Goal: Task Accomplishment & Management: Manage account settings

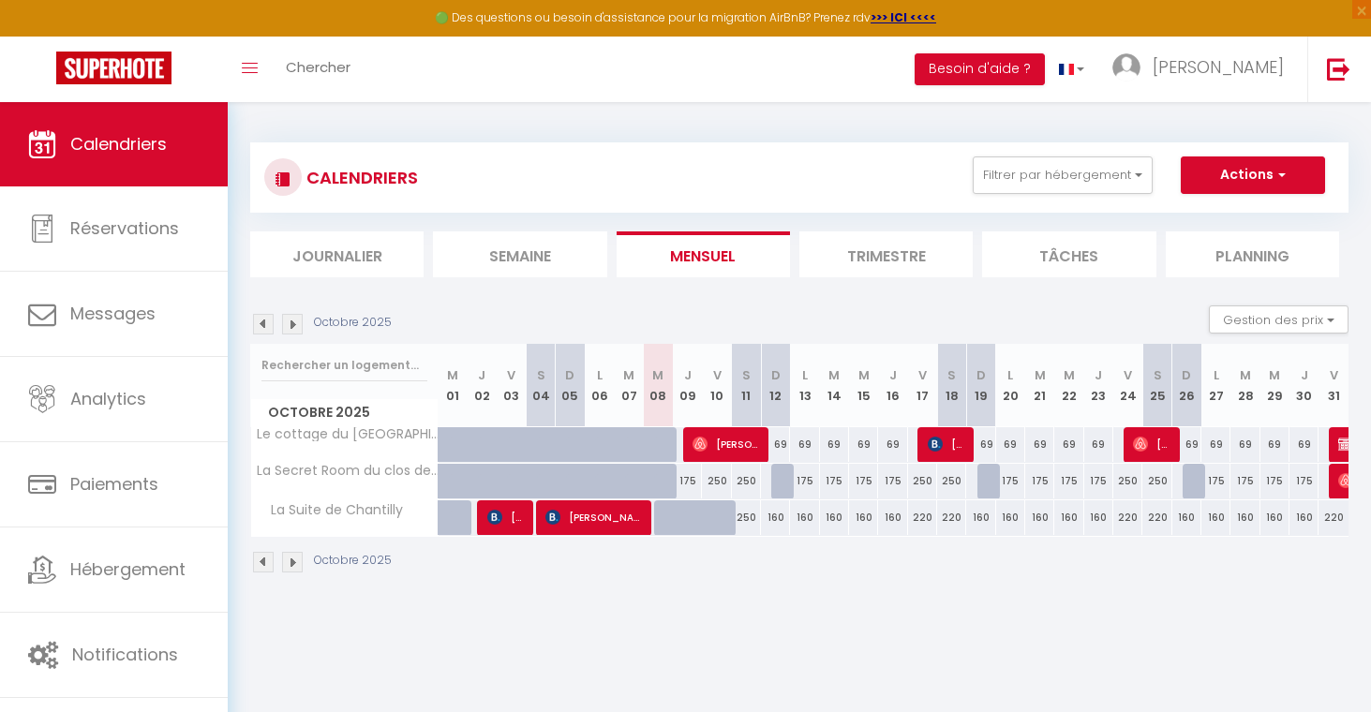
select select
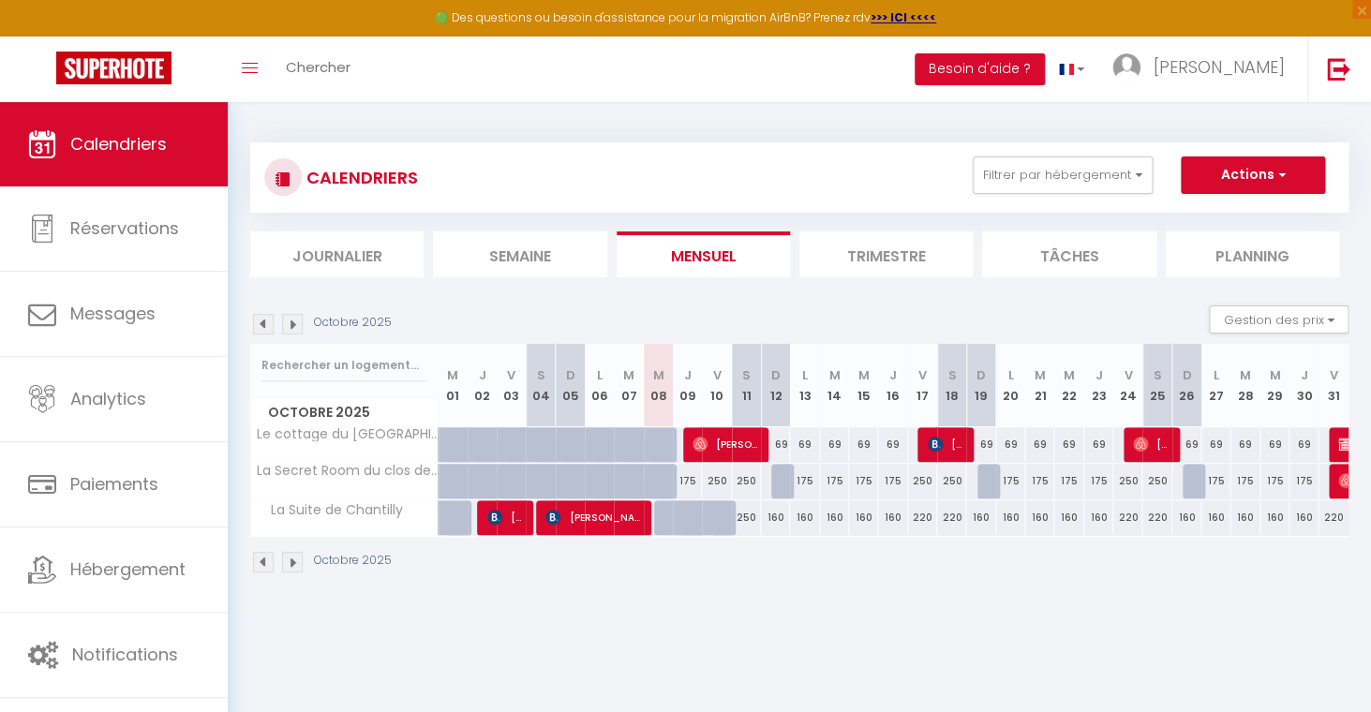
click at [1305, 441] on div "69" at bounding box center [1303, 444] width 29 height 35
select select
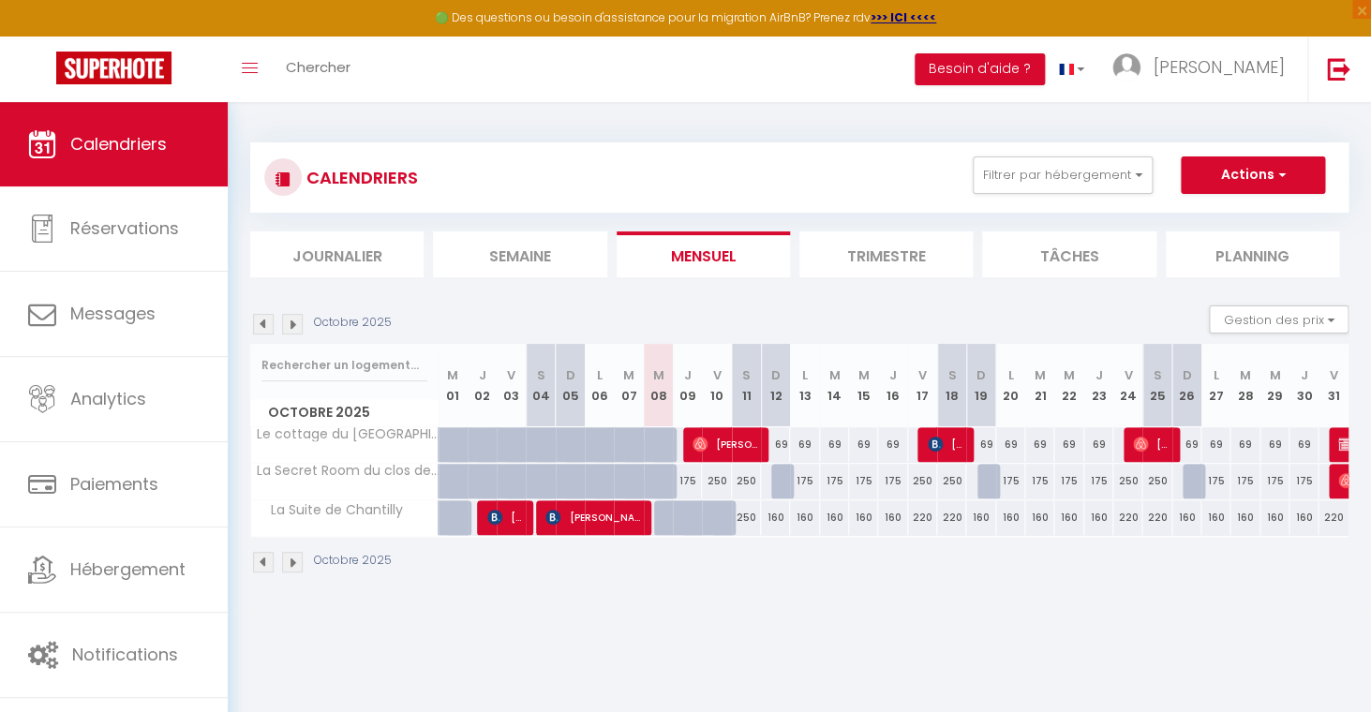
select select
type input "69"
type input "Jeu 30 Octobre 2025"
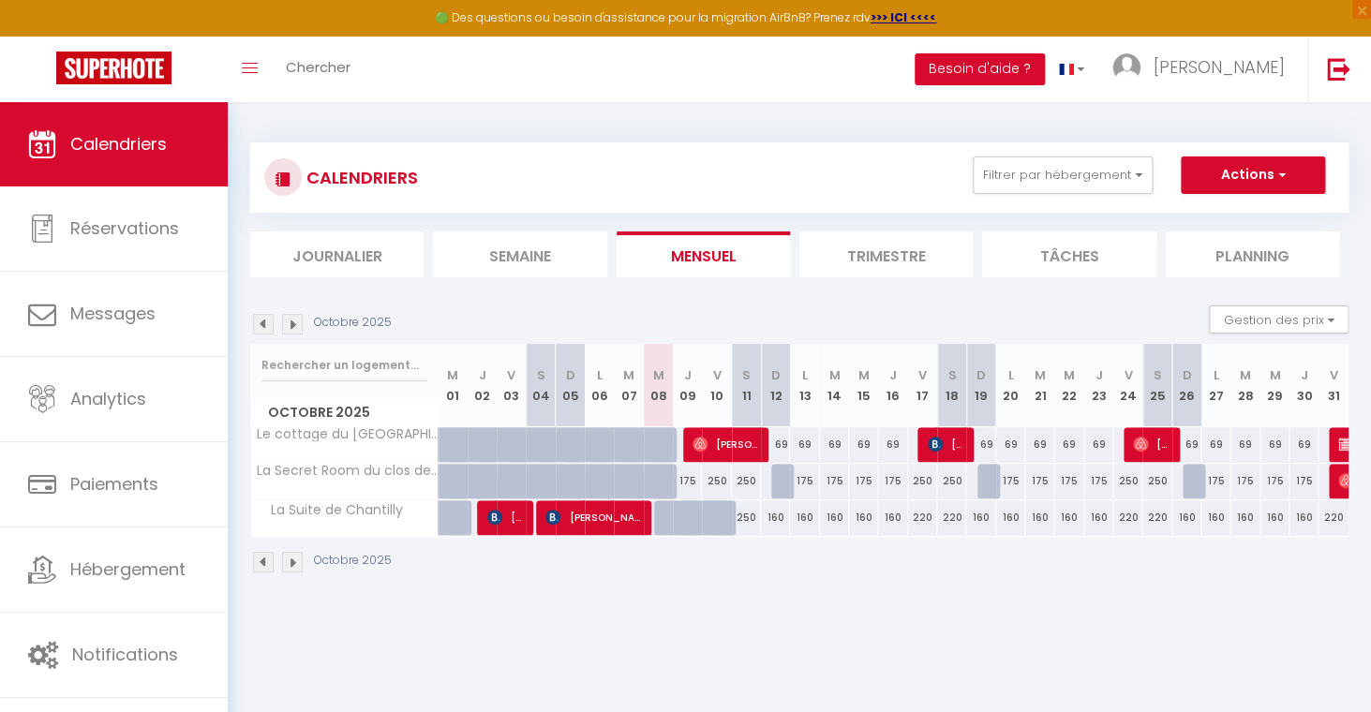
type input "Ven 31 Octobre 2025"
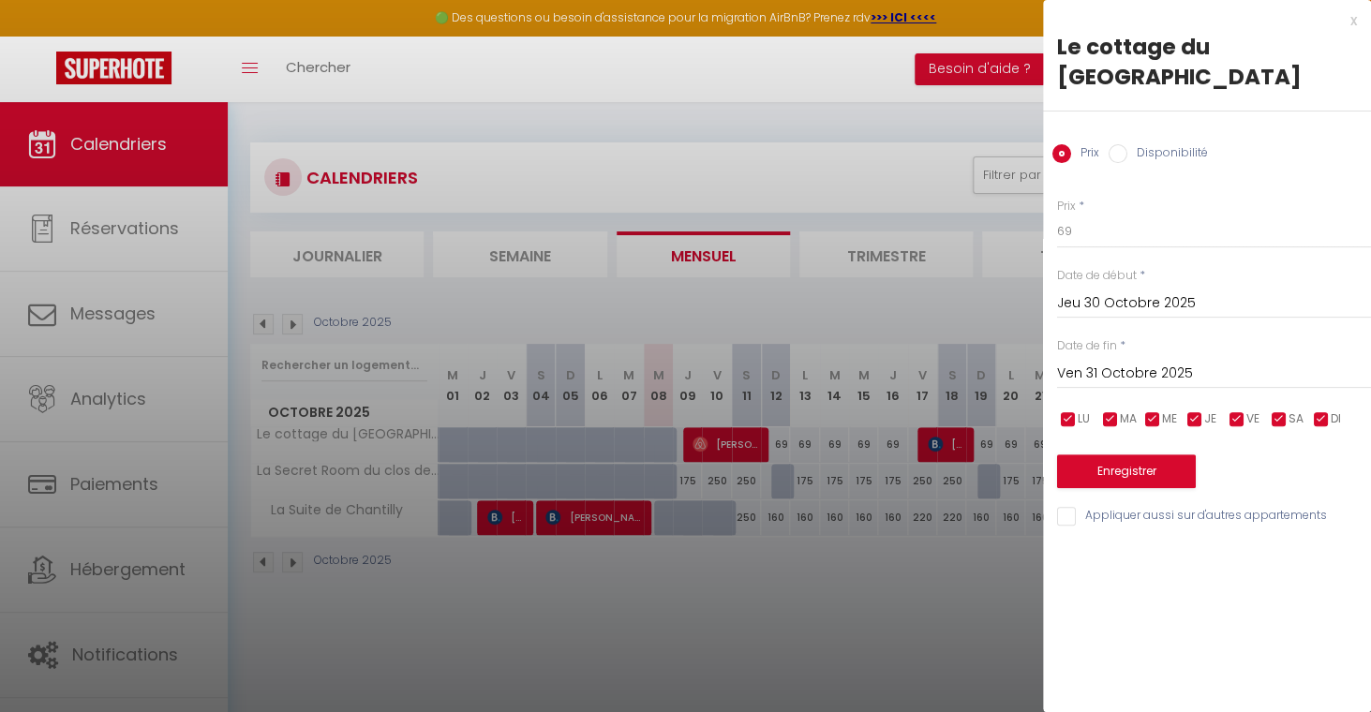
click at [951, 592] on div at bounding box center [685, 356] width 1371 height 712
select select
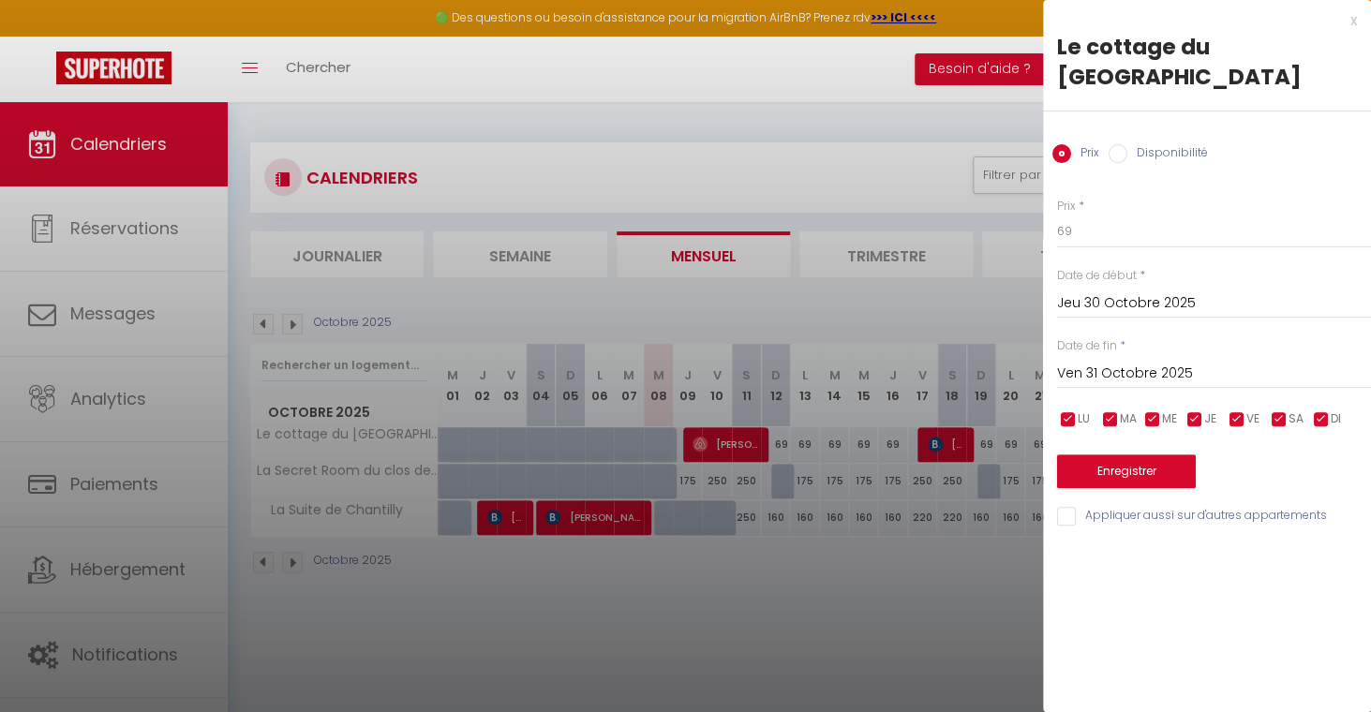
select select
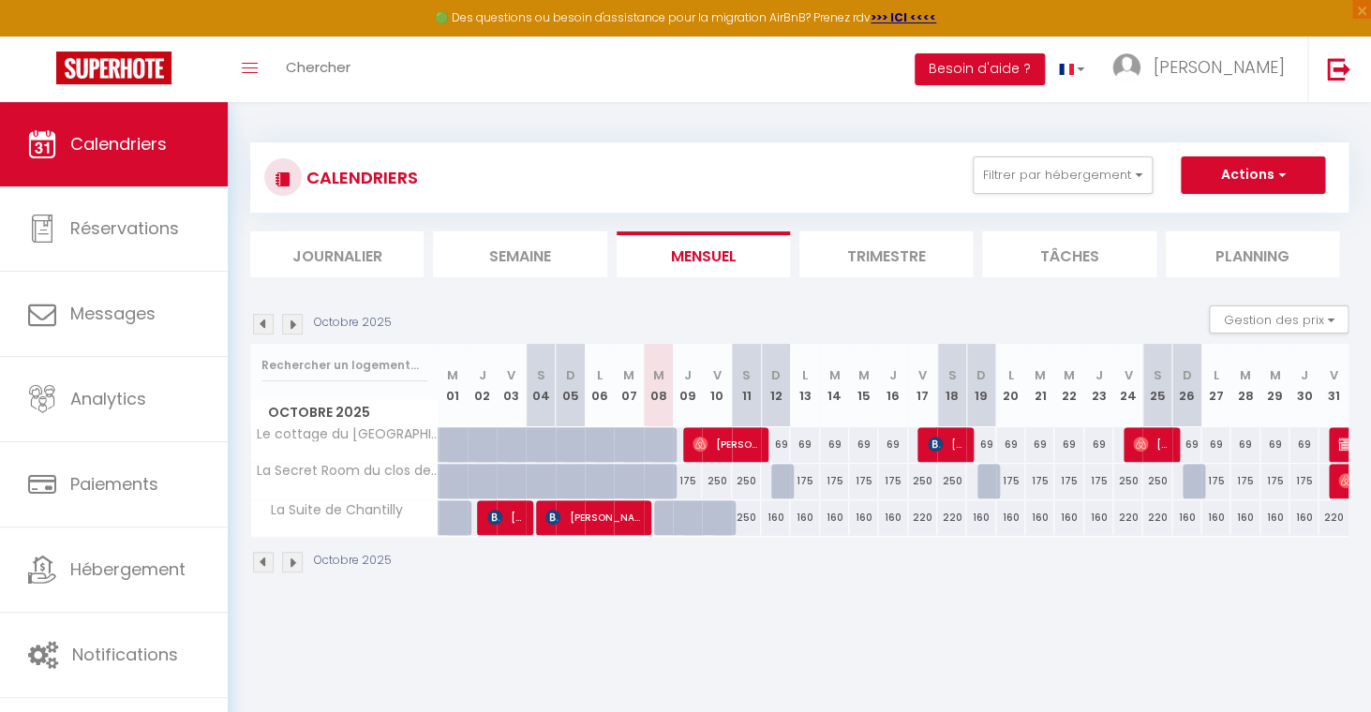
click at [1339, 439] on img at bounding box center [1345, 444] width 15 height 15
select select "OK"
select select "0"
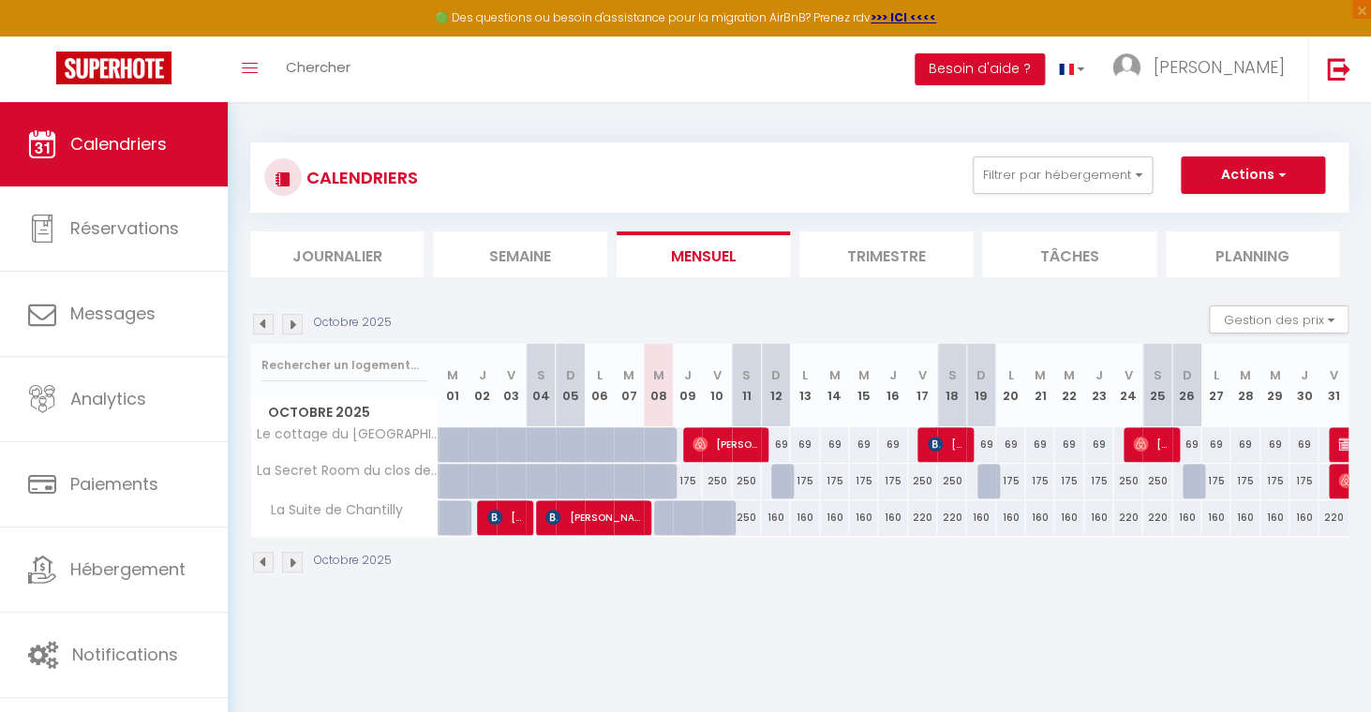
select select "1"
select select
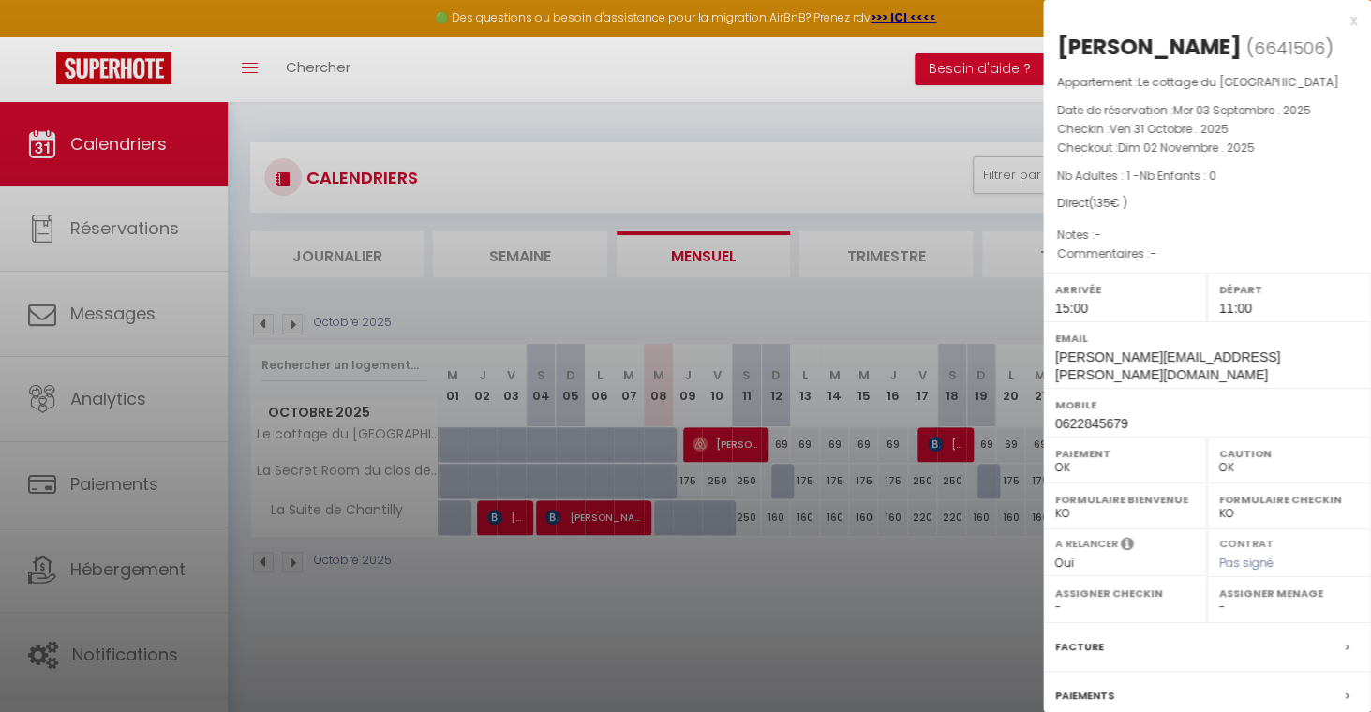
scroll to position [161, 0]
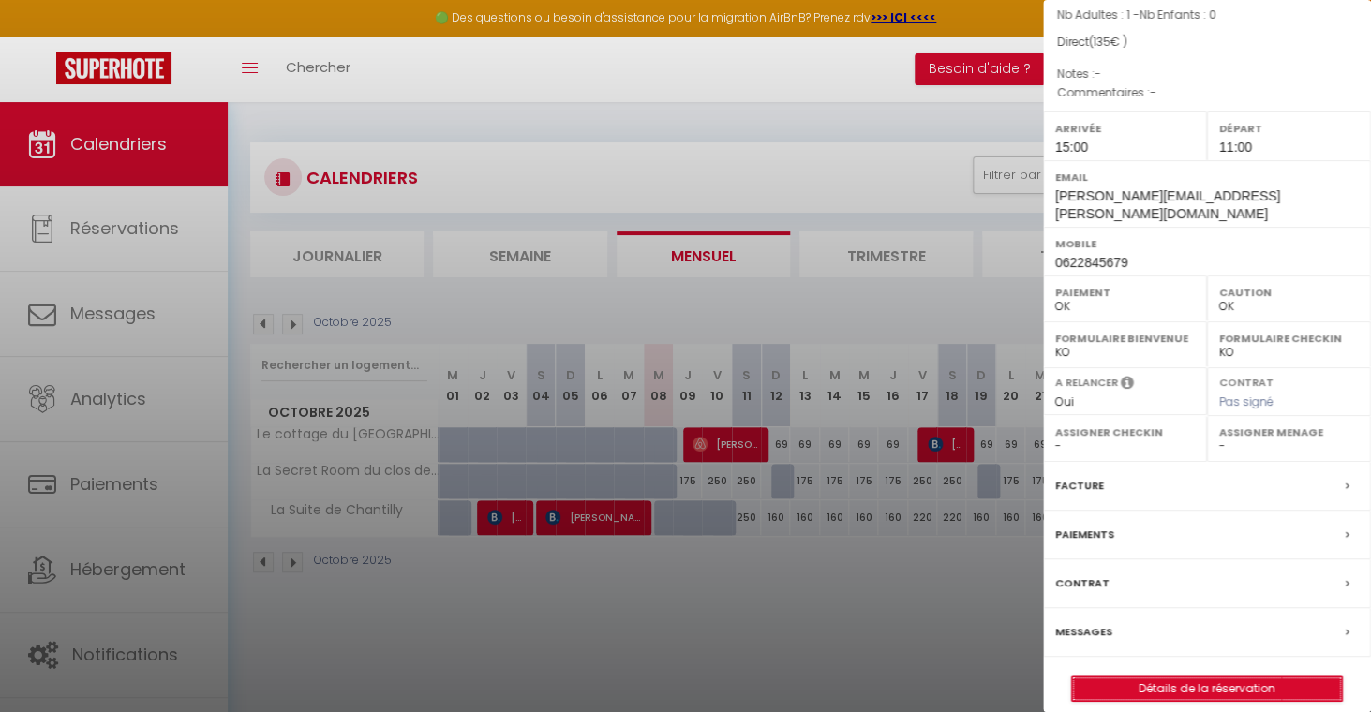
click at [1173, 677] on link "Détails de la réservation" at bounding box center [1207, 689] width 270 height 24
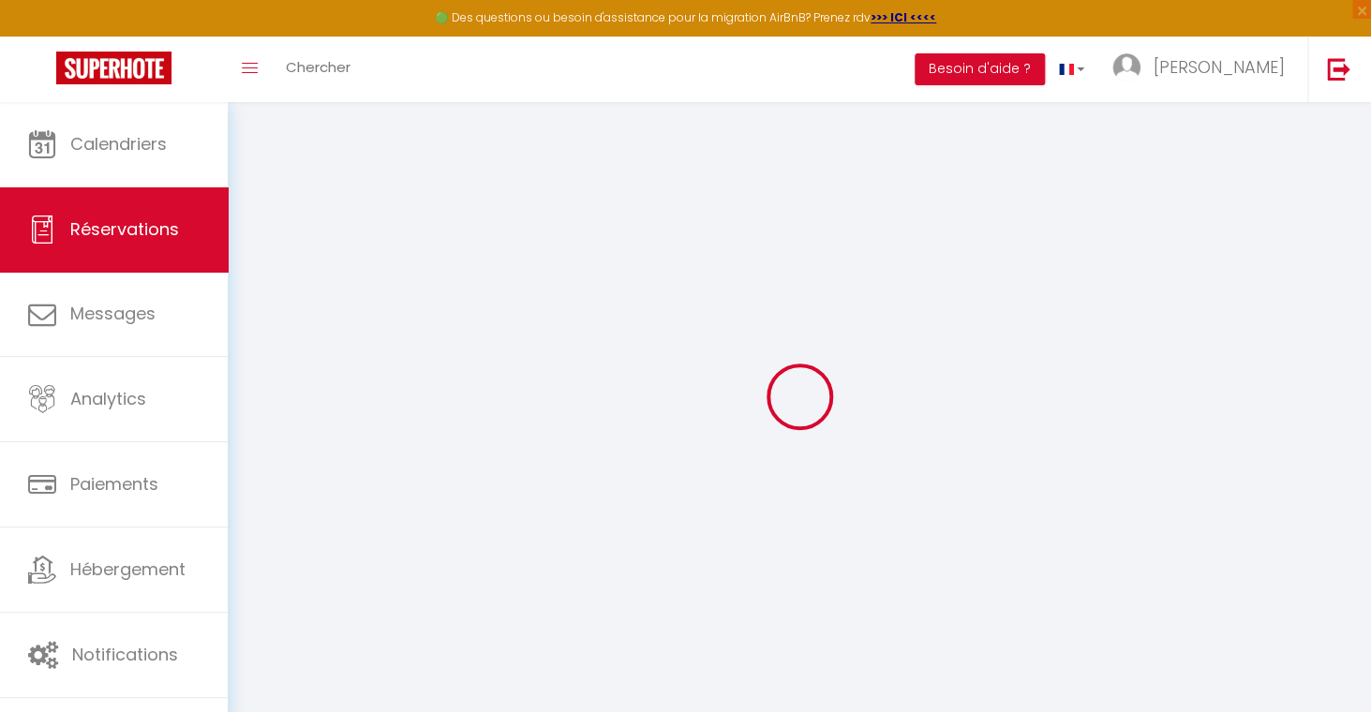
select select
select select "15"
checkbox input "false"
select select
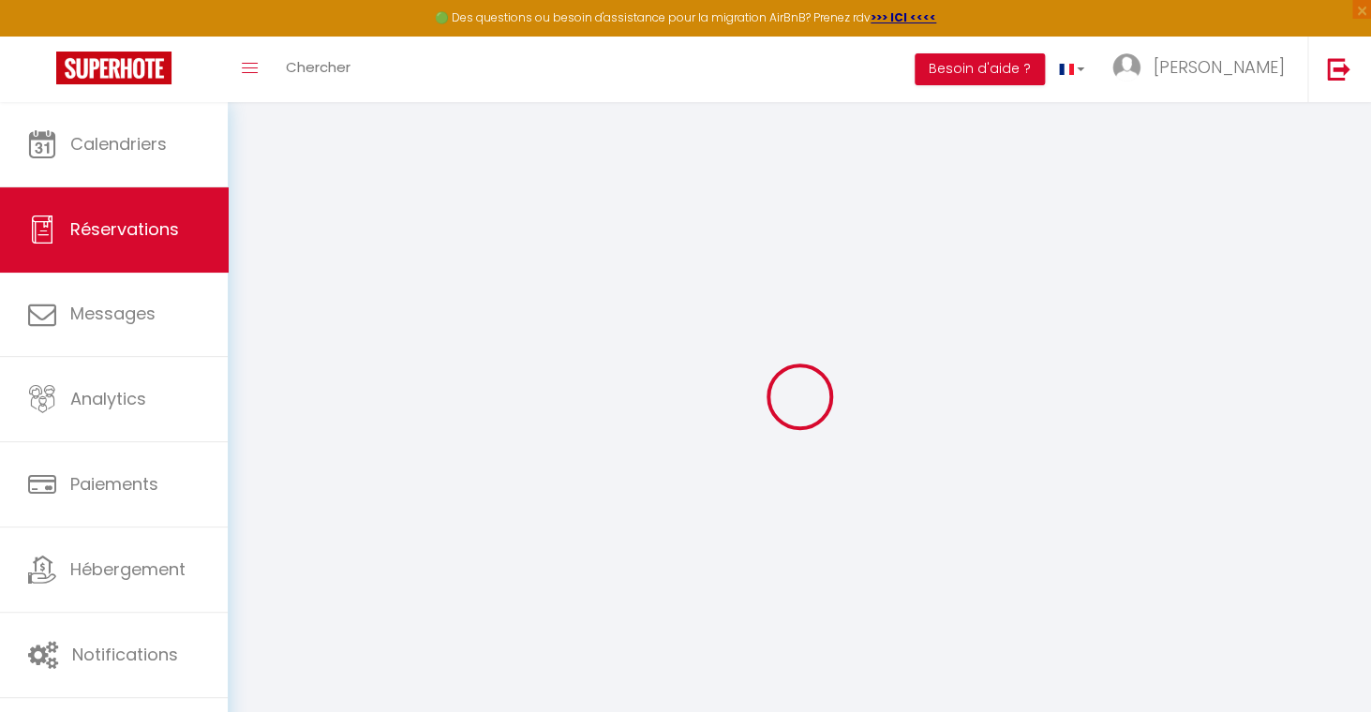
select select
checkbox input "false"
select select
checkbox input "false"
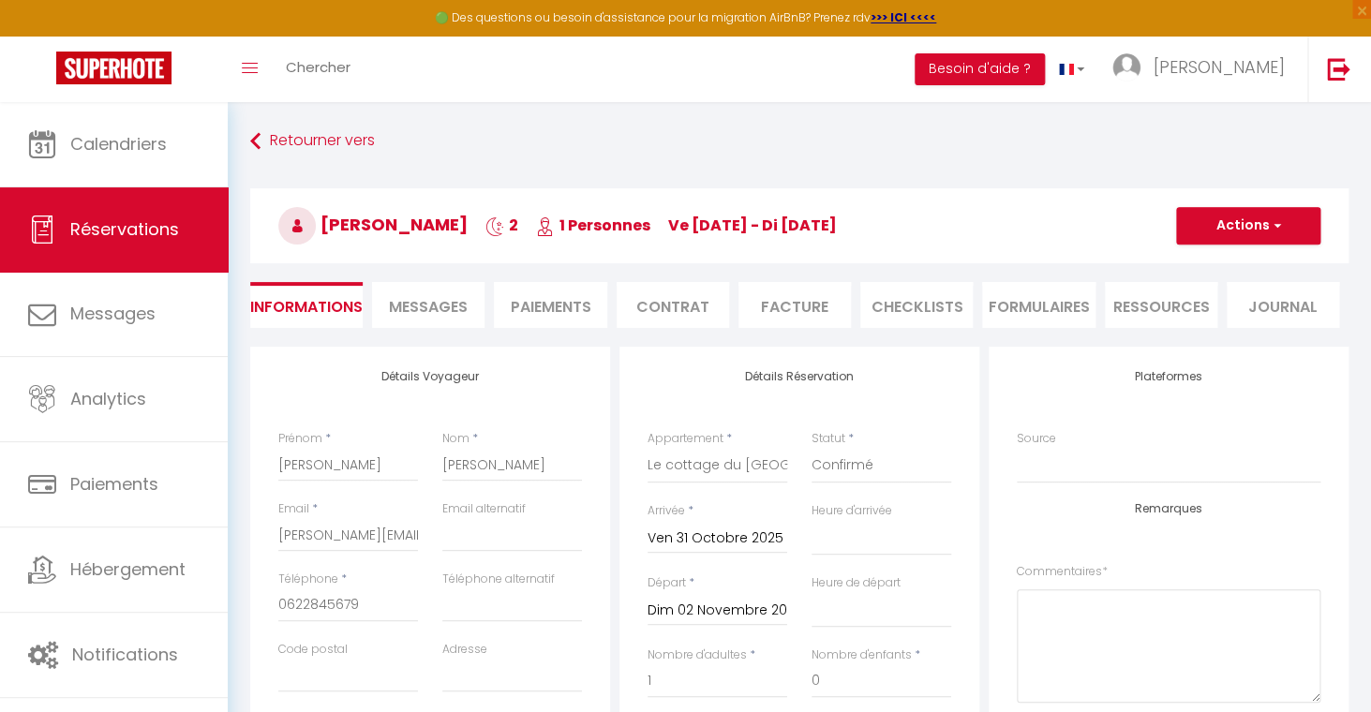
select select
checkbox input "false"
select select
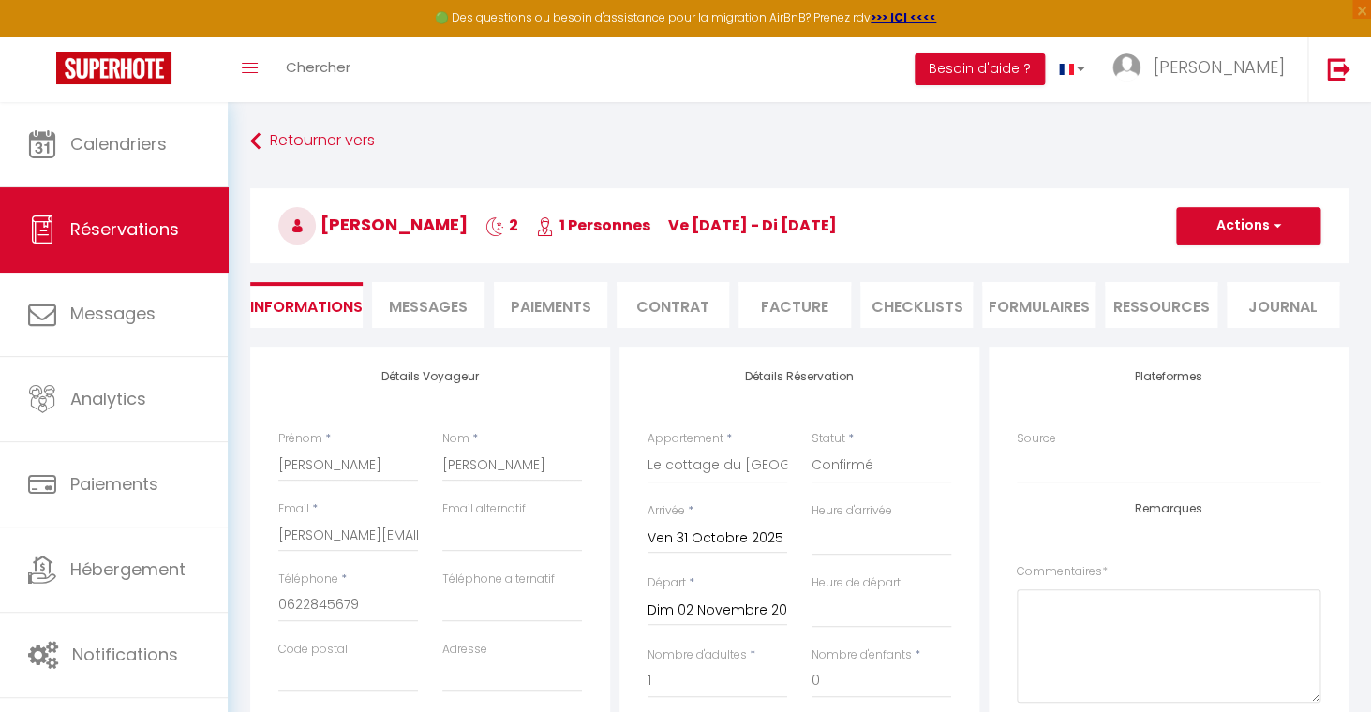
checkbox input "false"
select select "15:00"
select select "11:00"
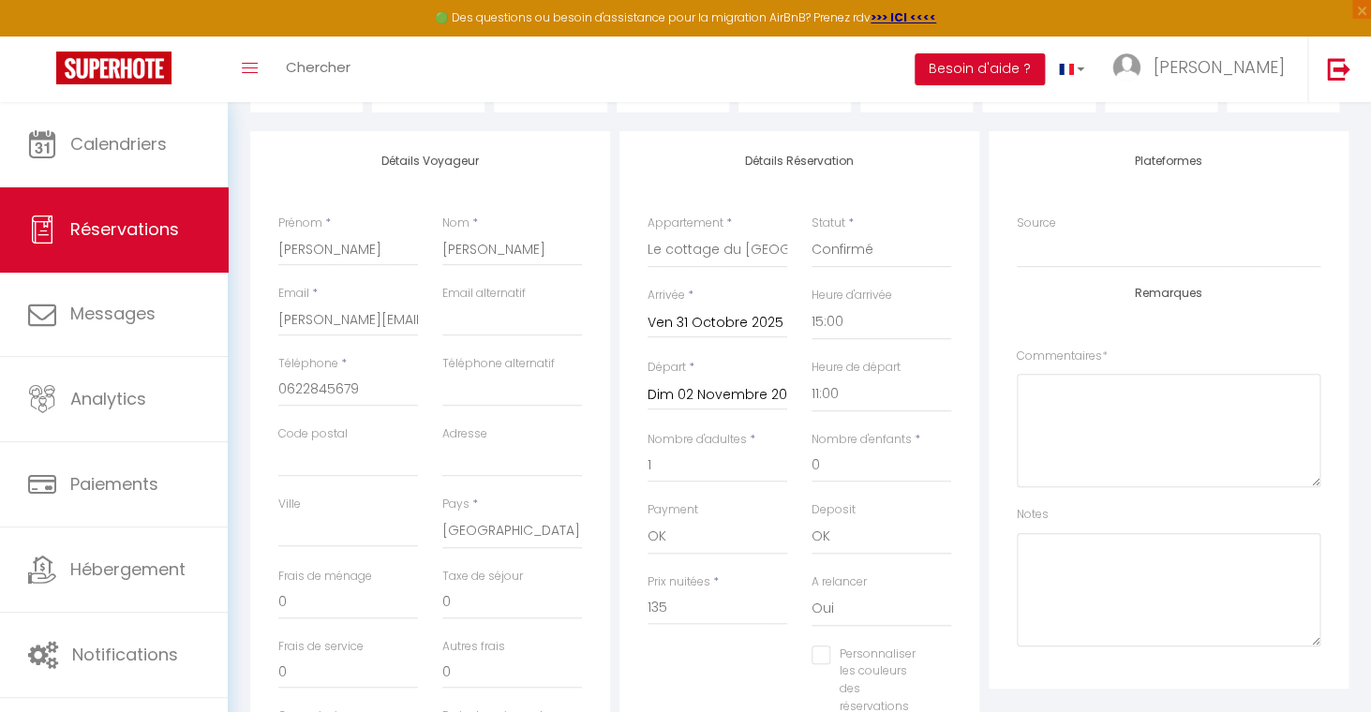
scroll to position [220, 0]
click at [705, 316] on input "Ven 31 Octobre 2025" at bounding box center [717, 318] width 140 height 24
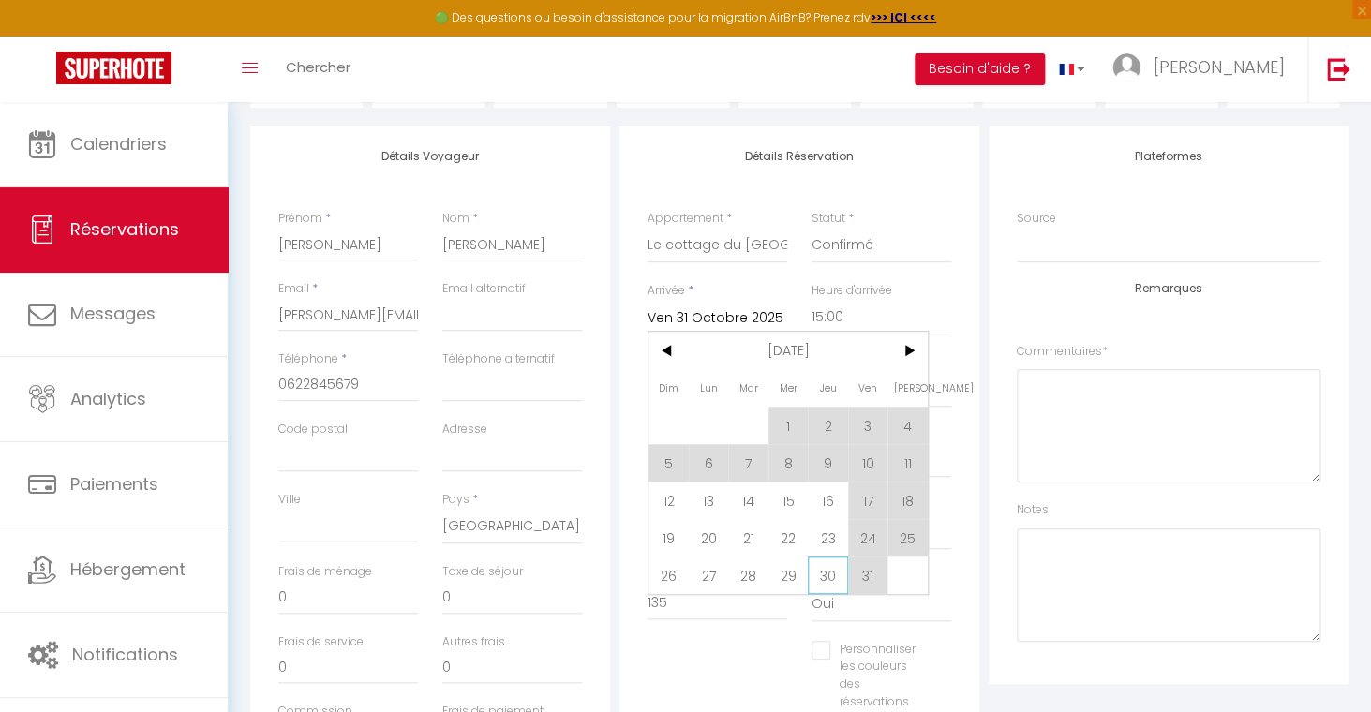
click at [830, 577] on span "30" at bounding box center [828, 575] width 40 height 37
type input "Jeu 30 Octobre 2025"
checkbox input "false"
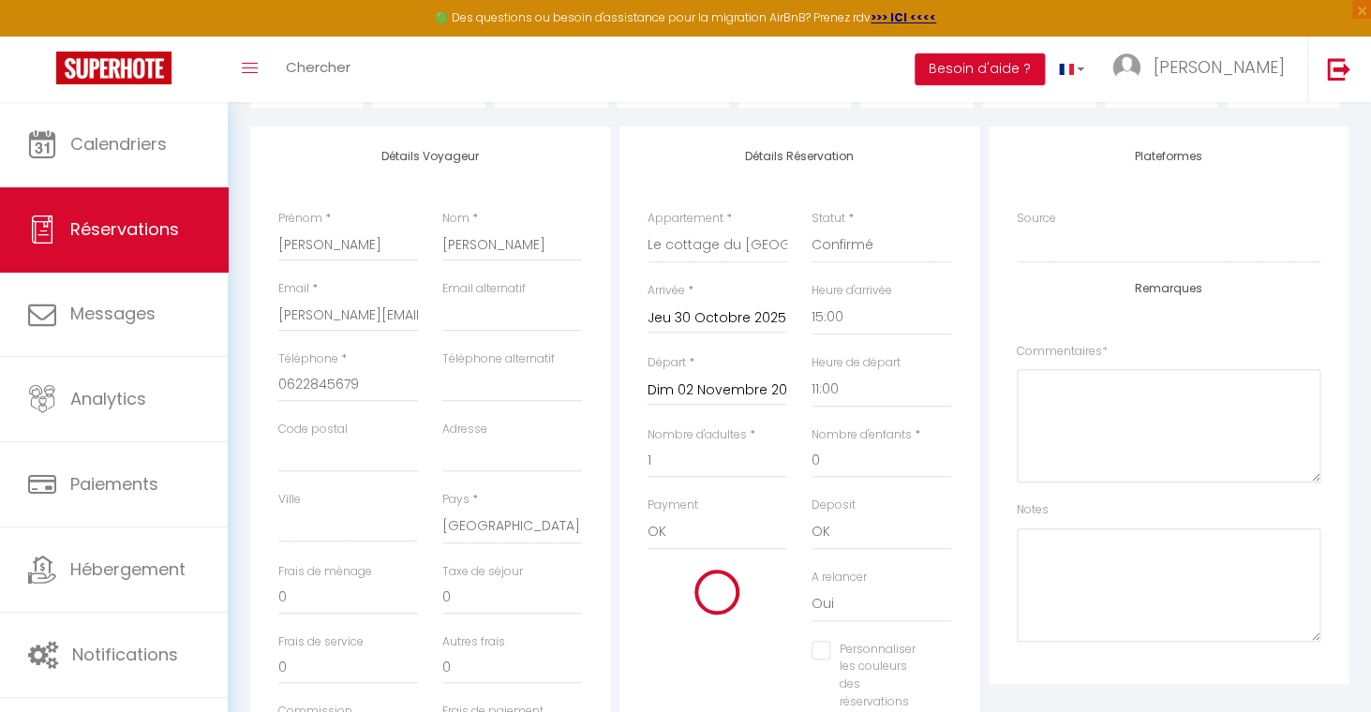
type input "40"
type input "207"
checkbox input "false"
click at [685, 396] on input "Dim 02 Novembre 2025" at bounding box center [717, 391] width 140 height 24
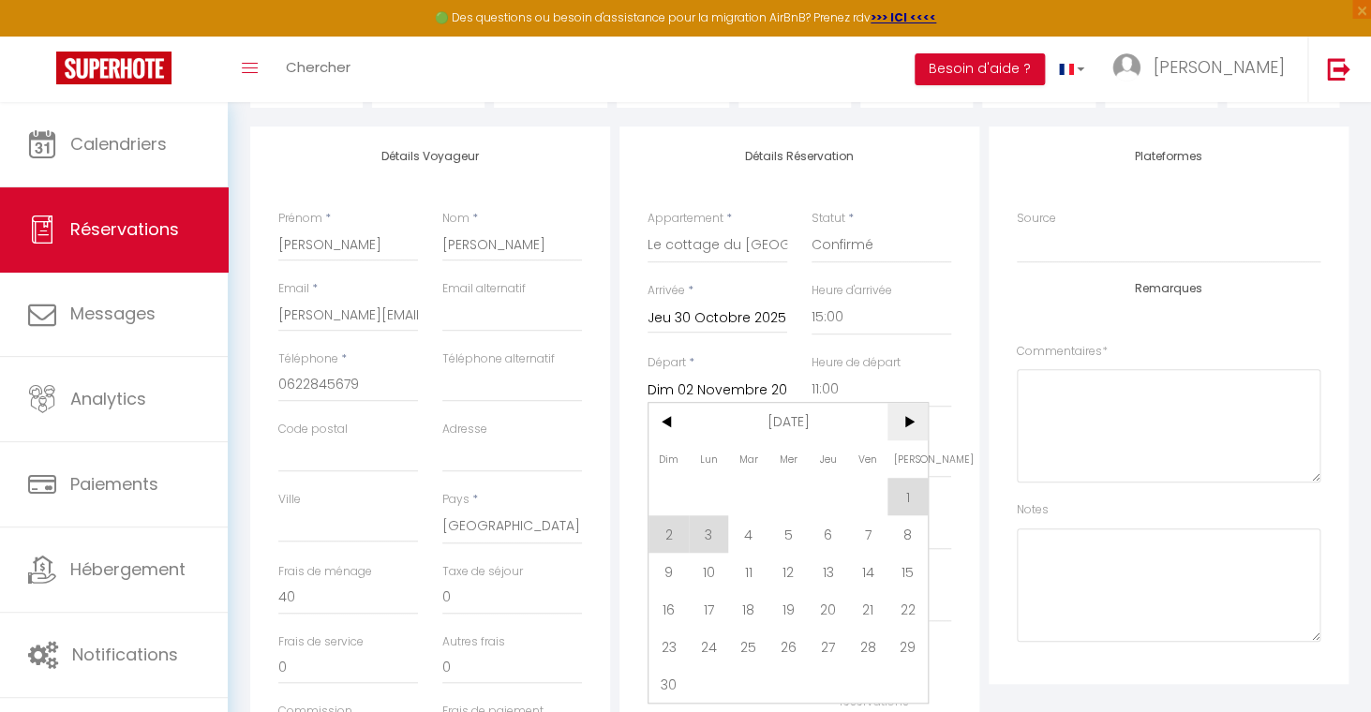
click at [908, 424] on span ">" at bounding box center [907, 421] width 40 height 37
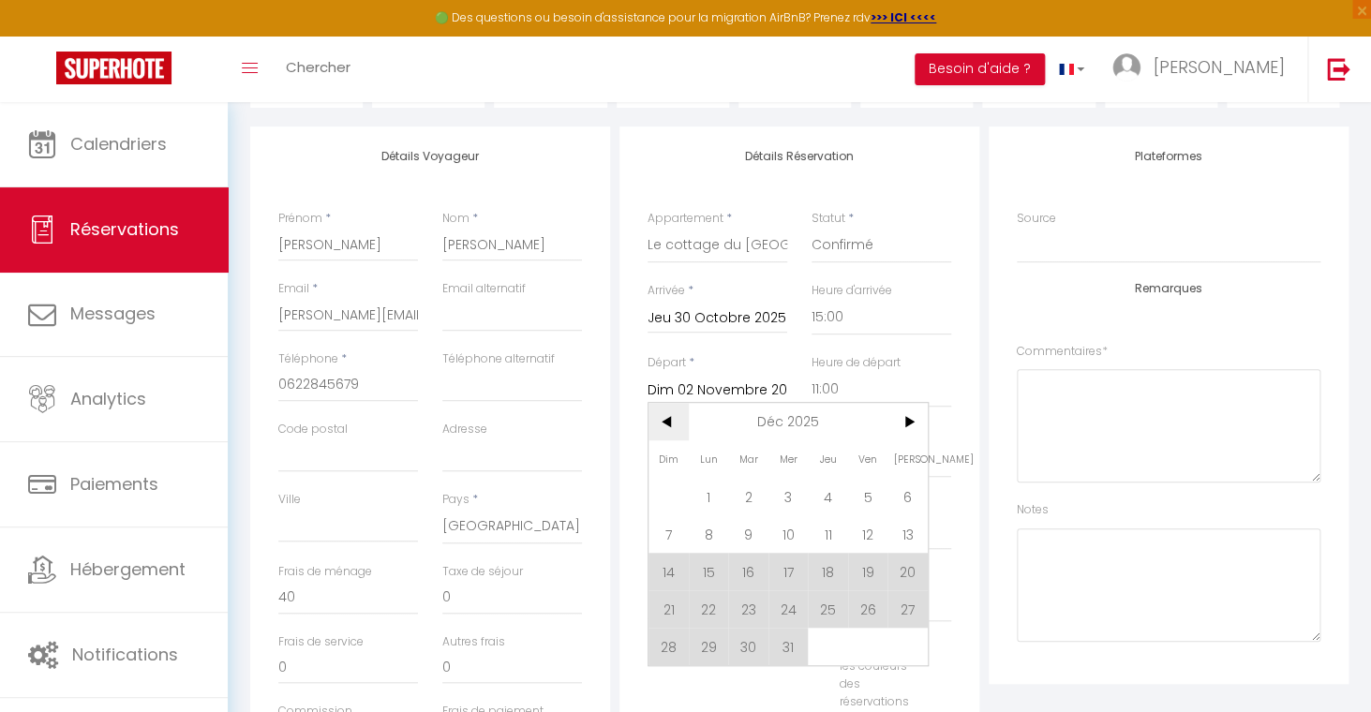
click at [671, 429] on span "<" at bounding box center [668, 421] width 40 height 37
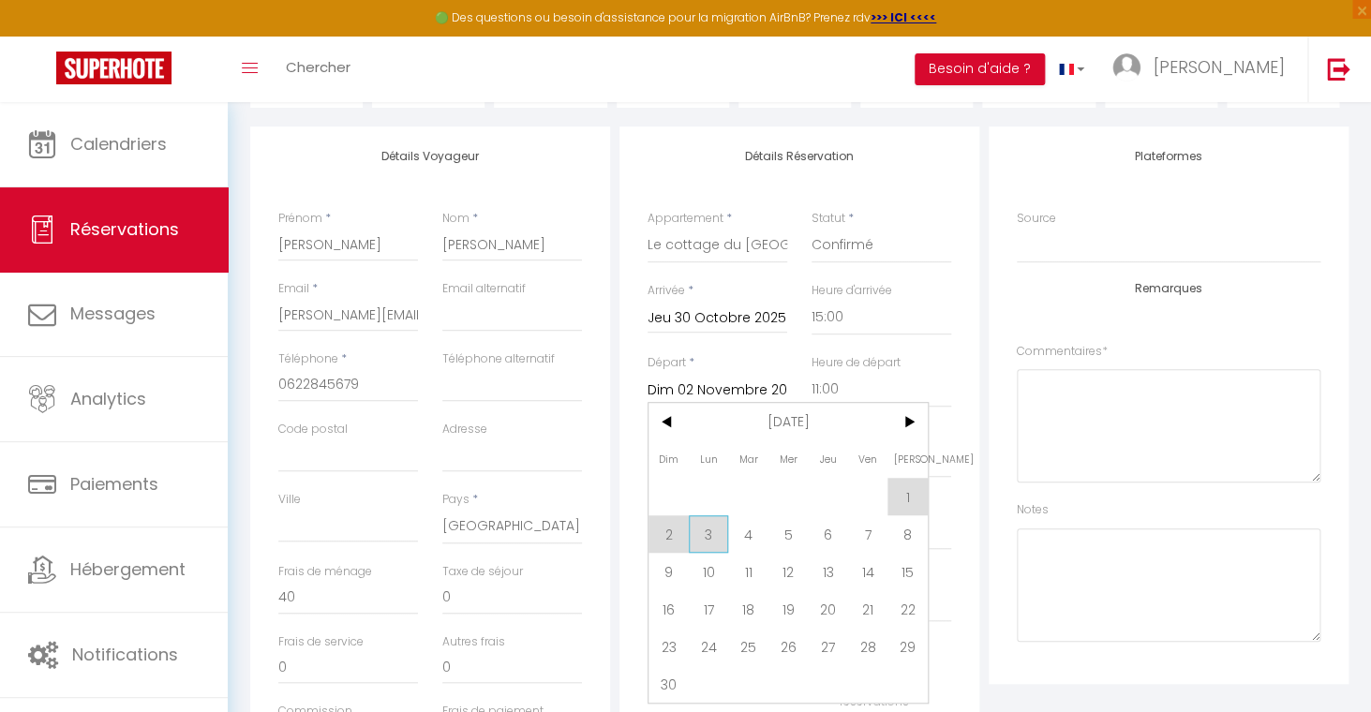
click at [713, 537] on span "3" at bounding box center [709, 533] width 40 height 37
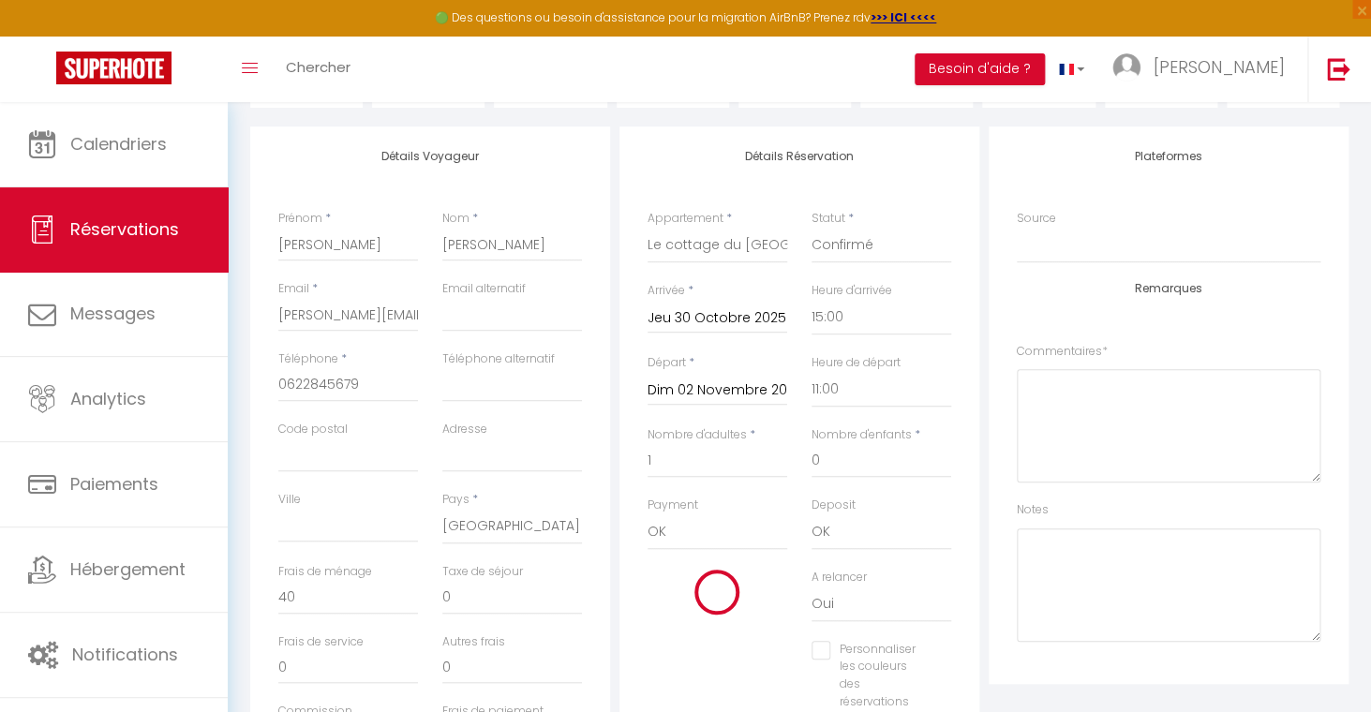
type input "Lun 03 Novembre 2025"
checkbox input "false"
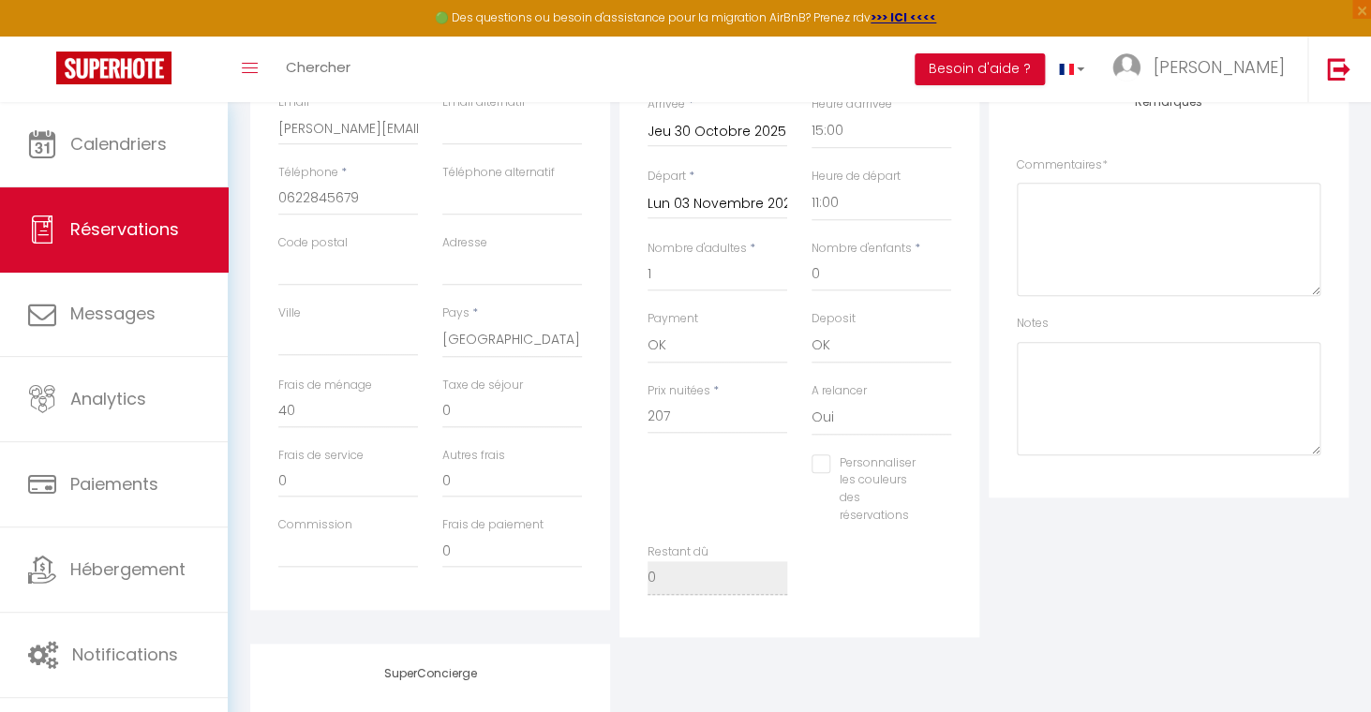
scroll to position [410, 0]
click at [852, 554] on div "Restant dû 0" at bounding box center [799, 575] width 328 height 70
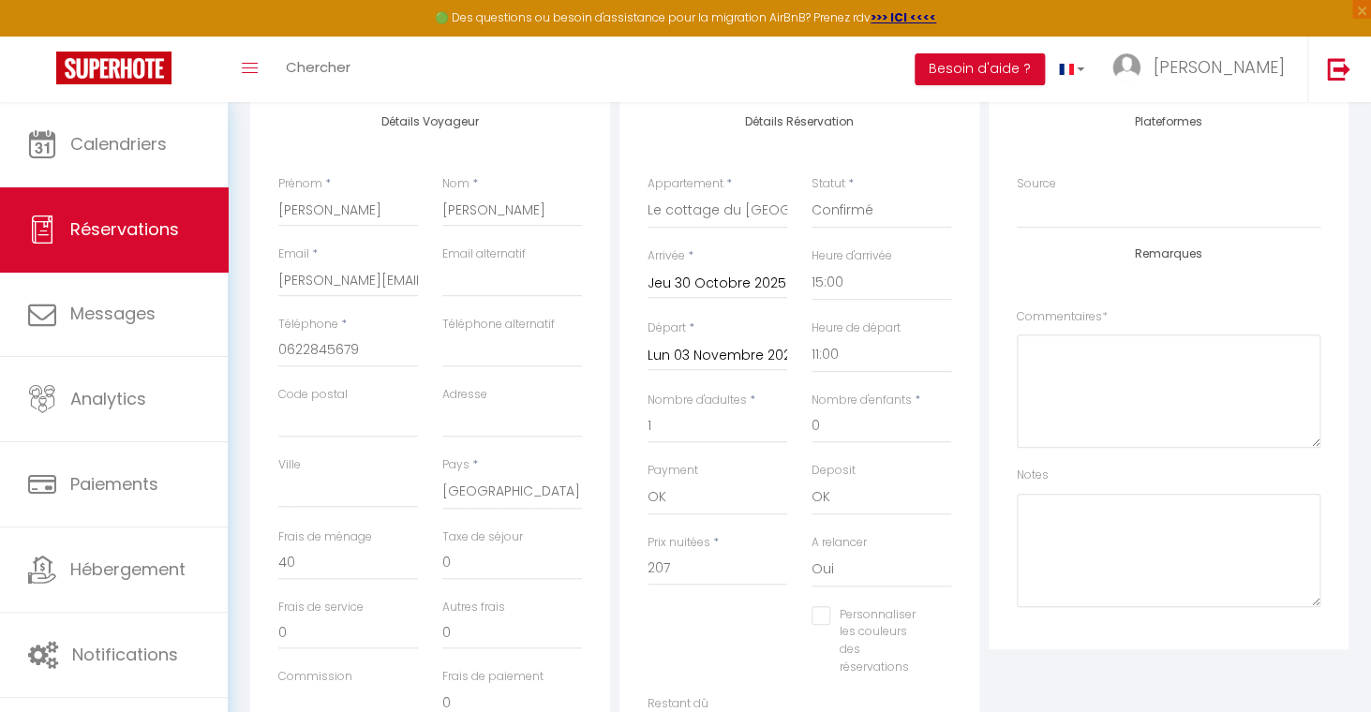
scroll to position [0, 0]
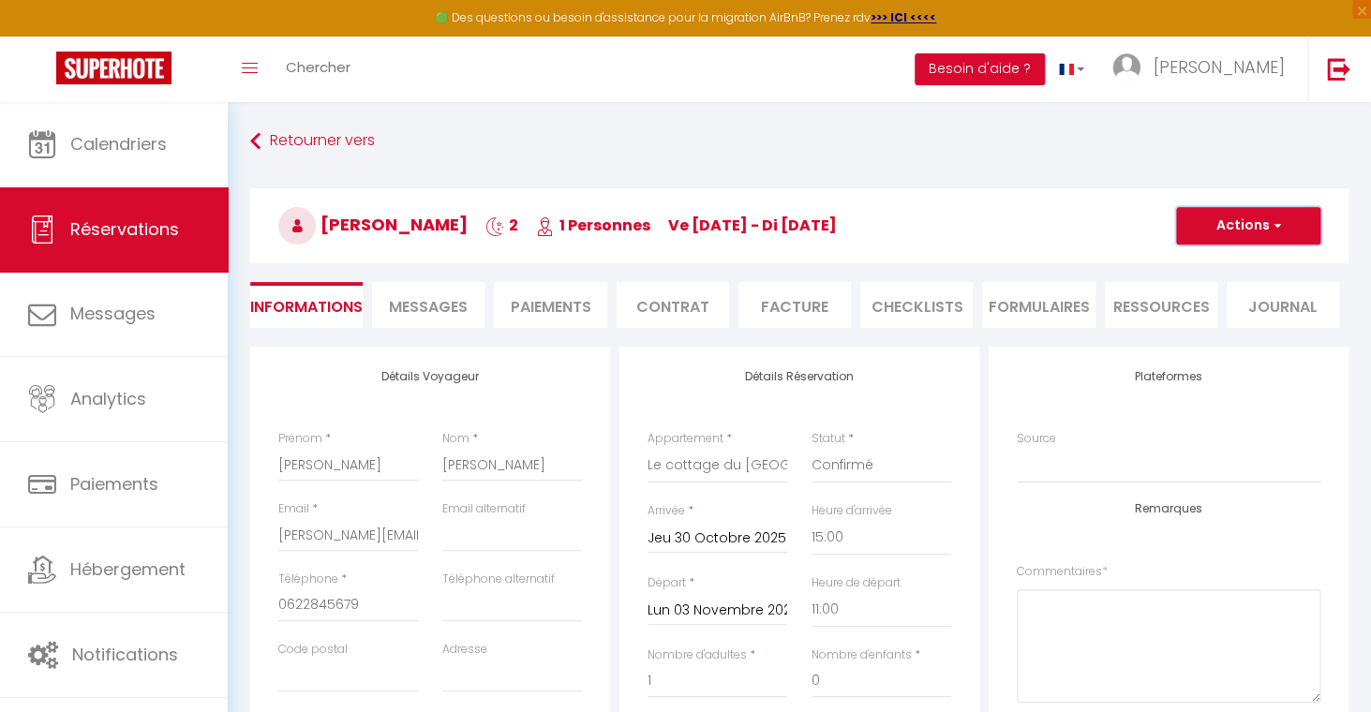
click at [1228, 220] on button "Actions" at bounding box center [1248, 225] width 144 height 37
click at [1207, 264] on link "Enregistrer" at bounding box center [1229, 267] width 148 height 24
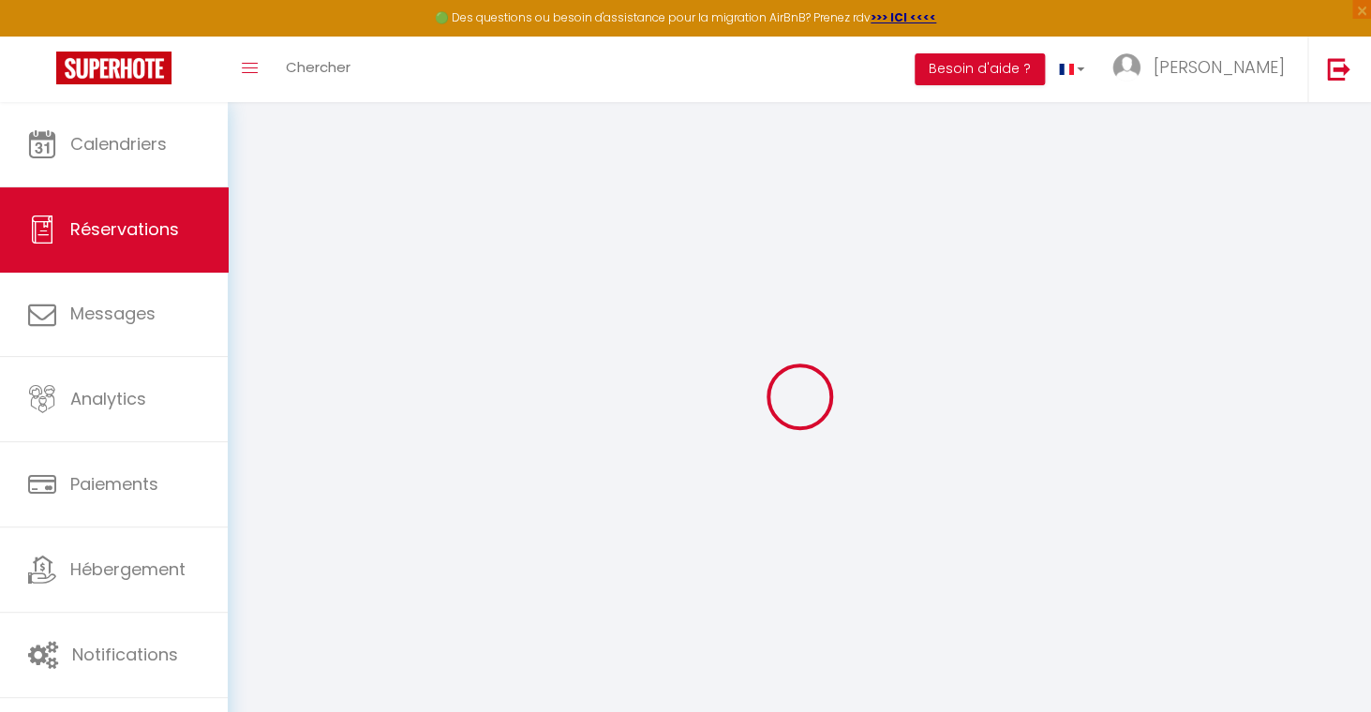
select select "not_cancelled"
